Goal: Task Accomplishment & Management: Complete application form

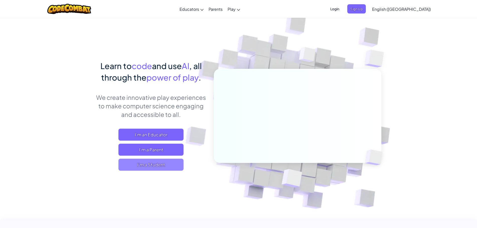
click at [166, 163] on span "I'm a Student" at bounding box center [151, 165] width 65 height 12
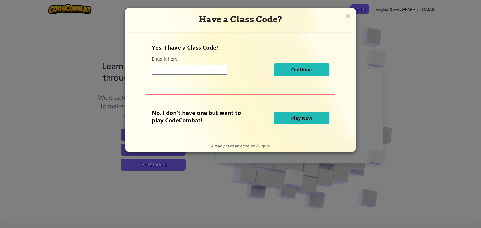
click at [307, 119] on span "Play Now" at bounding box center [301, 118] width 21 height 6
click at [305, 118] on span "Play Now" at bounding box center [301, 118] width 21 height 6
click at [299, 113] on button "Play Now" at bounding box center [301, 118] width 55 height 13
click at [297, 122] on button "Play Now" at bounding box center [301, 118] width 55 height 13
click at [293, 118] on span "Play Now" at bounding box center [301, 118] width 21 height 6
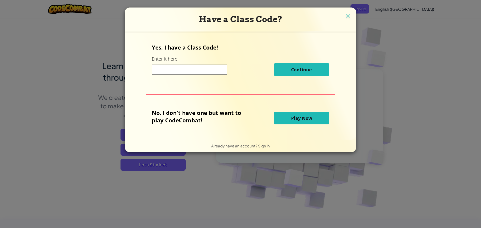
click at [292, 115] on span "Play Now" at bounding box center [301, 118] width 21 height 6
click at [293, 113] on button "Play Now" at bounding box center [301, 118] width 55 height 13
click at [293, 108] on div "Yes, I have a Class Code! Enter it here: Continue No, I don't have one but want…" at bounding box center [241, 86] width 222 height 98
drag, startPoint x: 293, startPoint y: 108, endPoint x: 293, endPoint y: 105, distance: 3.5
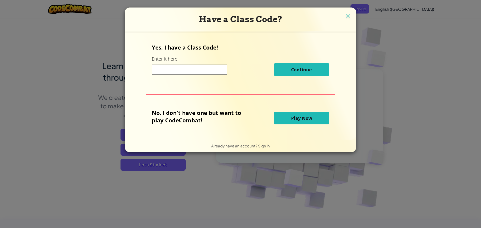
click at [293, 105] on div "Yes, I have a Class Code! Enter it here: Continue No, I don't have one but want…" at bounding box center [241, 86] width 222 height 98
click at [287, 129] on div "Yes, I have a Class Code! Enter it here: Continue No, I don't have one but want…" at bounding box center [241, 86] width 222 height 98
drag, startPoint x: 287, startPoint y: 129, endPoint x: 256, endPoint y: 115, distance: 33.2
click at [254, 116] on div "No, I don't have one but want to play CodeCombat!" at bounding box center [213, 118] width 122 height 19
click at [288, 134] on div "Yes, I have a Class Code! Enter it here: Continue No, I don't have one but want…" at bounding box center [241, 86] width 222 height 98
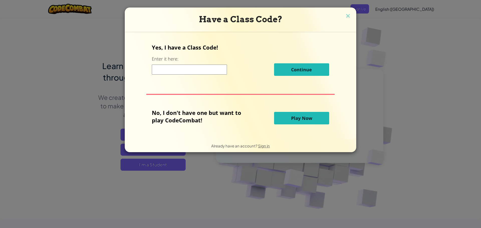
click at [289, 117] on button "Play Now" at bounding box center [301, 118] width 55 height 13
click at [287, 117] on button "Play Now" at bounding box center [301, 118] width 55 height 13
click at [287, 116] on button "Play Now" at bounding box center [301, 118] width 55 height 13
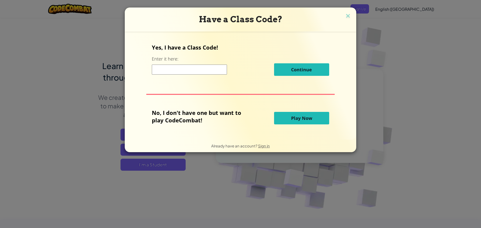
drag, startPoint x: 308, startPoint y: 119, endPoint x: 307, endPoint y: 113, distance: 6.1
click at [308, 119] on span "Play Now" at bounding box center [301, 118] width 21 height 6
click at [307, 113] on button "Play Now" at bounding box center [301, 118] width 55 height 13
drag, startPoint x: 342, startPoint y: 156, endPoint x: 481, endPoint y: 220, distance: 153.1
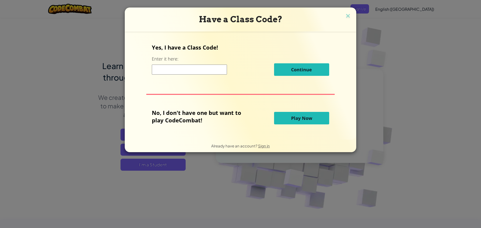
click at [477, 220] on div "Have a Class Code? Yes, I have a Class Code! Enter it here: Continue No, I don'…" at bounding box center [240, 114] width 481 height 228
click at [130, 187] on div "Have a Class Code? Yes, I have a Class Code! Enter it here: Continue No, I don'…" at bounding box center [240, 114] width 481 height 228
click at [312, 119] on button "Play Now" at bounding box center [301, 118] width 55 height 13
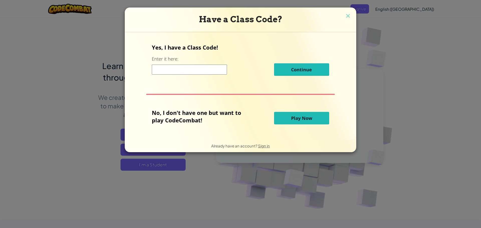
click at [312, 119] on button "Play Now" at bounding box center [301, 118] width 55 height 13
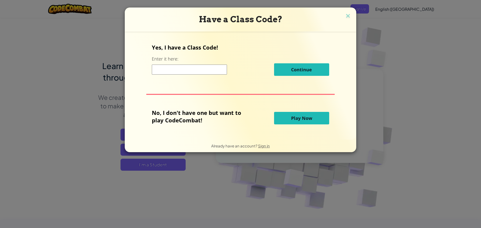
click at [312, 119] on button "Play Now" at bounding box center [301, 118] width 55 height 13
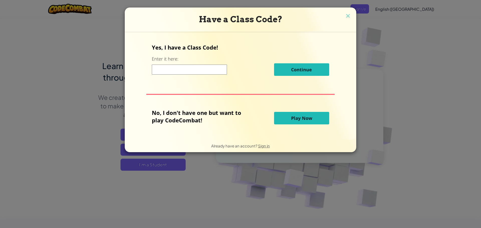
click at [312, 119] on button "Play Now" at bounding box center [301, 118] width 55 height 13
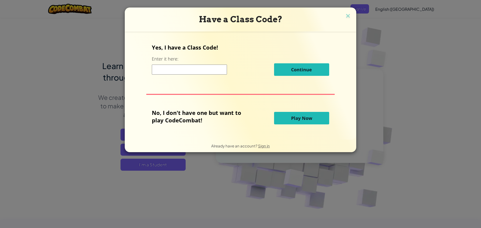
click at [312, 119] on button "Play Now" at bounding box center [301, 118] width 55 height 13
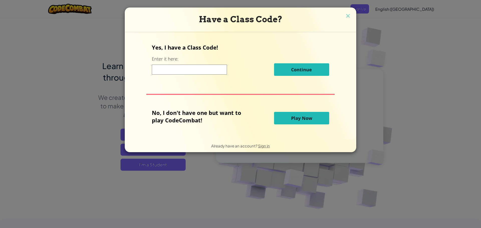
click at [312, 119] on button "Play Now" at bounding box center [301, 118] width 55 height 13
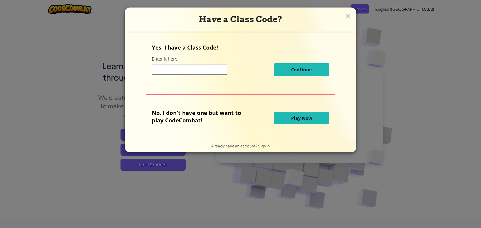
click at [312, 119] on button "Play Now" at bounding box center [301, 118] width 55 height 13
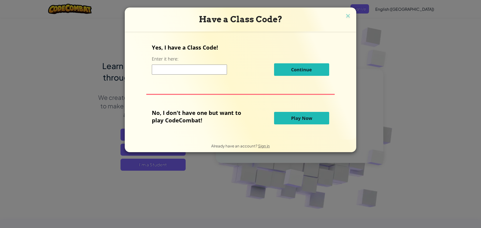
click at [312, 119] on button "Play Now" at bounding box center [301, 118] width 55 height 13
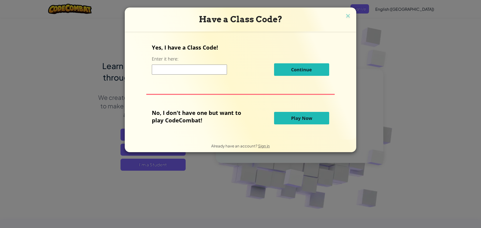
click at [312, 119] on button "Play Now" at bounding box center [301, 118] width 55 height 13
click at [347, 21] on h3 "Have a Class Code?" at bounding box center [241, 19] width 224 height 10
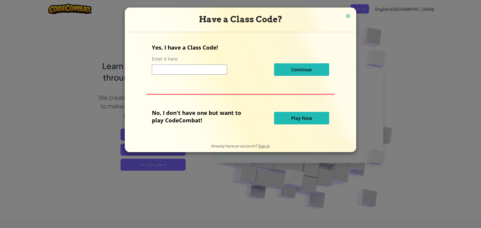
click at [347, 18] on img at bounding box center [348, 17] width 7 height 8
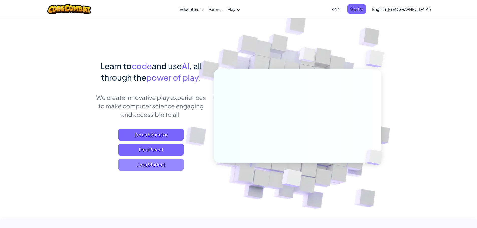
click at [177, 166] on span "I'm a Student" at bounding box center [151, 165] width 65 height 12
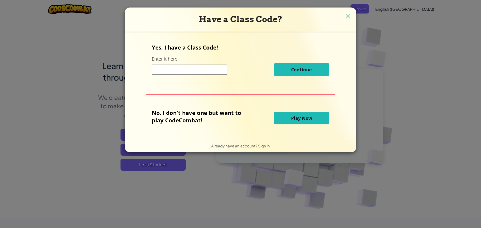
click at [315, 116] on button "Play Now" at bounding box center [301, 118] width 55 height 13
click at [314, 116] on button "Play Now" at bounding box center [301, 118] width 55 height 13
click at [311, 117] on span "Play Now" at bounding box center [301, 118] width 21 height 6
drag, startPoint x: 305, startPoint y: 118, endPoint x: 277, endPoint y: 117, distance: 28.1
click at [302, 118] on span "Play Now" at bounding box center [301, 118] width 21 height 6
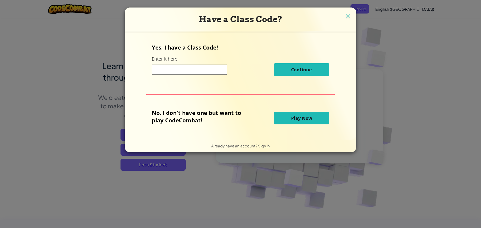
click at [270, 118] on div "No, I don't have one but want to play CodeCombat!" at bounding box center [213, 118] width 122 height 19
drag, startPoint x: 282, startPoint y: 118, endPoint x: 294, endPoint y: 119, distance: 12.3
click at [286, 118] on button "Play Now" at bounding box center [301, 118] width 55 height 13
click at [295, 119] on span "Play Now" at bounding box center [301, 118] width 21 height 6
click at [294, 118] on span "Play Now" at bounding box center [301, 118] width 21 height 6
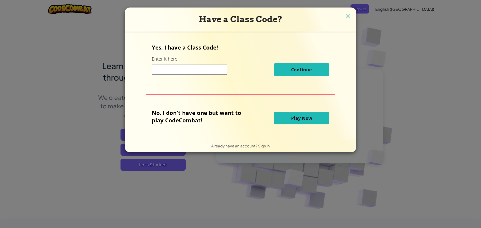
click at [293, 118] on span "Play Now" at bounding box center [301, 118] width 21 height 6
drag, startPoint x: 293, startPoint y: 118, endPoint x: 283, endPoint y: 137, distance: 21.4
click at [287, 129] on div "Yes, I have a Class Code! Enter it here: Continue No, I don't have one but want…" at bounding box center [241, 86] width 222 height 98
drag, startPoint x: 345, startPoint y: 21, endPoint x: 345, endPoint y: 7, distance: 13.3
click at [345, 19] on div "Have a Class Code? Yes, I have a Class Code! Enter it here: Continue No, I don'…" at bounding box center [241, 80] width 232 height 145
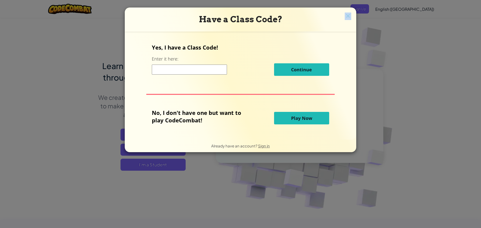
click at [345, 14] on img at bounding box center [348, 17] width 7 height 8
